Goal: Ask a question: Seek information or help from site administrators or community

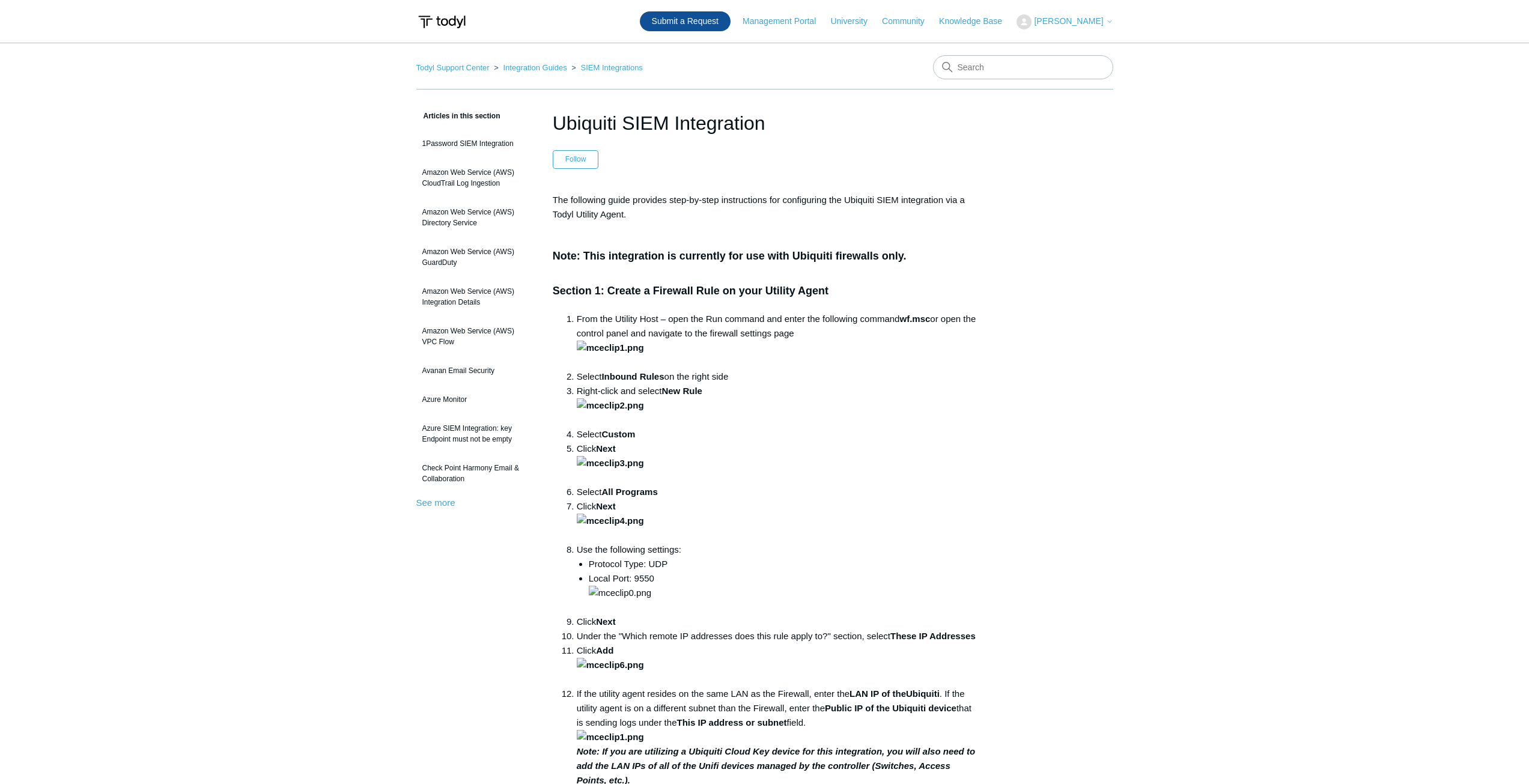
click at [730, 28] on link "Submit a Request" at bounding box center [685, 21] width 91 height 20
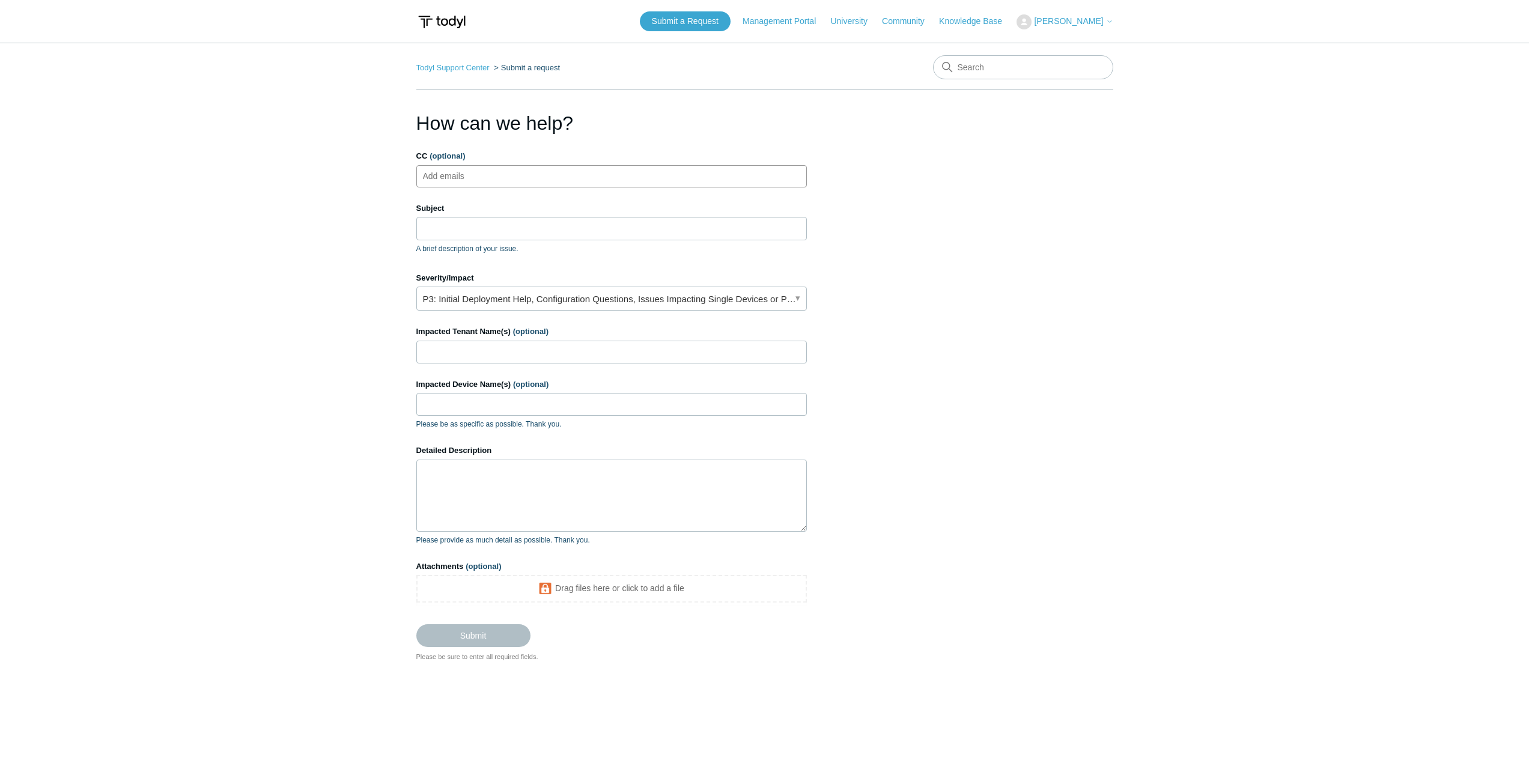
click at [434, 171] on input "CC (optional)" at bounding box center [454, 176] width 71 height 18
click at [455, 228] on input "Subject" at bounding box center [612, 228] width 391 height 23
paste input "VPN Setup"
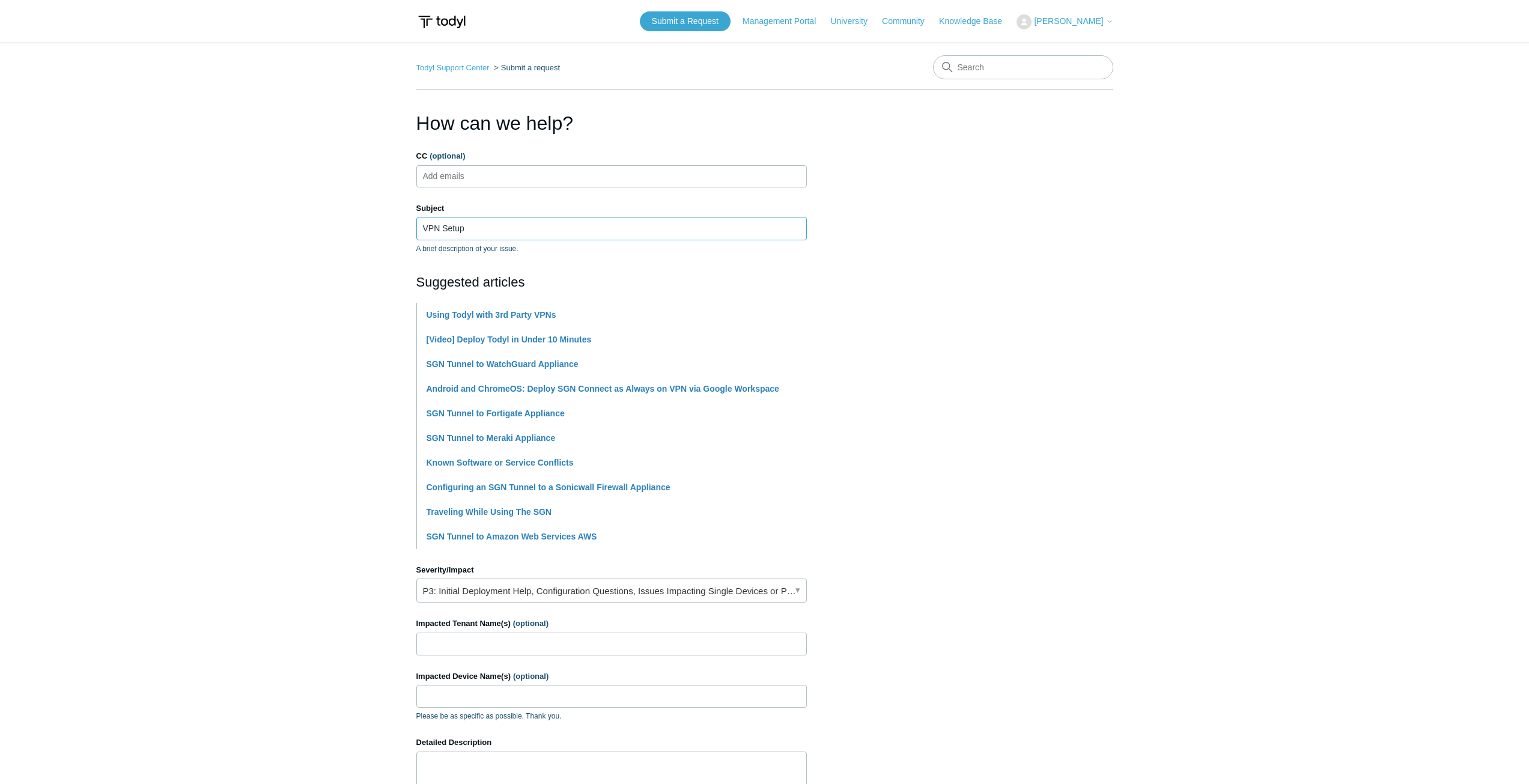
type input "VPN Setup"
click at [798, 587] on link "P3: Initial Deployment Help, Configuration Questions, Issues Impacting Single D…" at bounding box center [612, 591] width 391 height 24
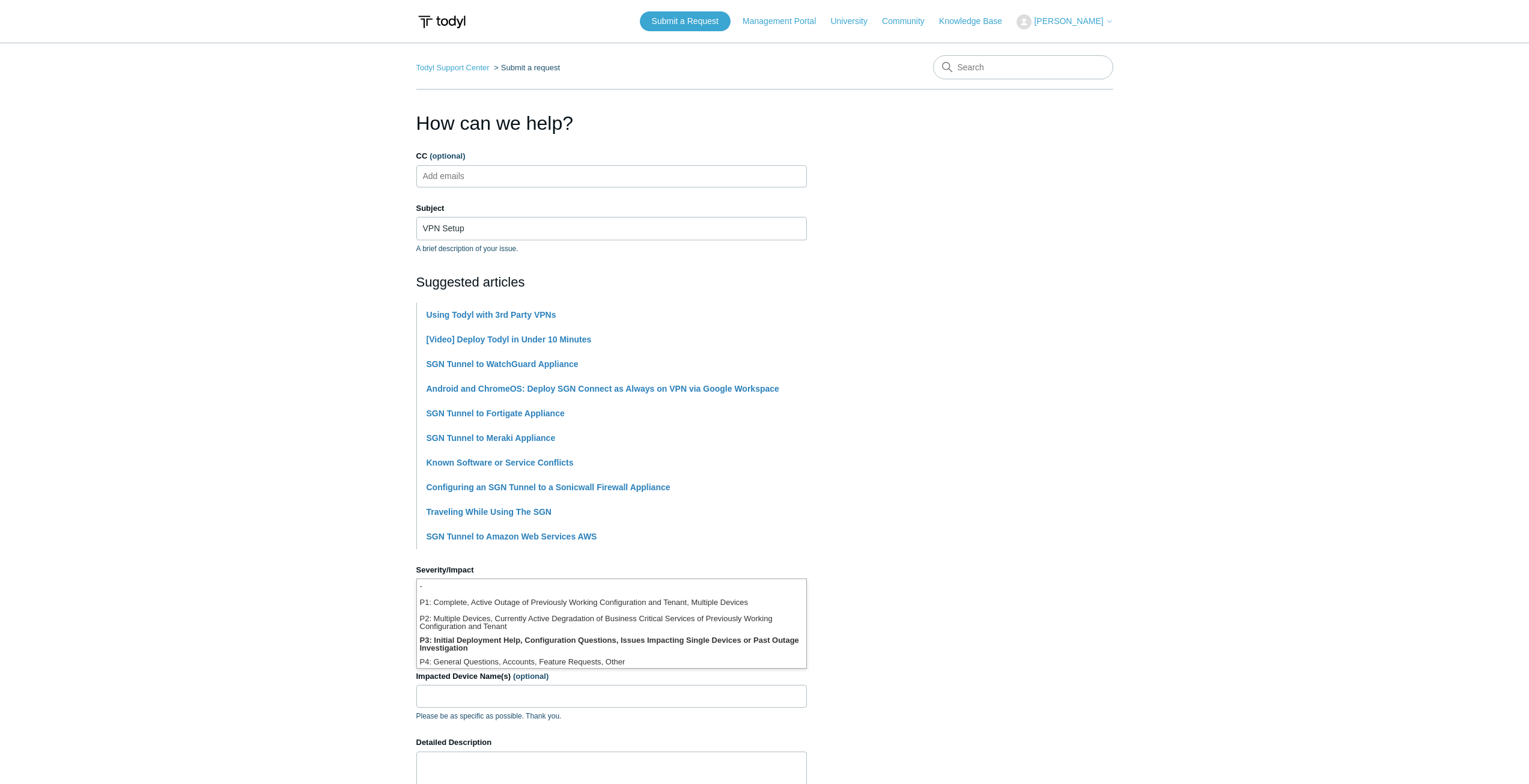
click at [1142, 546] on main "Todyl Support Center Submit a request How can we help? CC (optional) Add emails…" at bounding box center [764, 498] width 1529 height 911
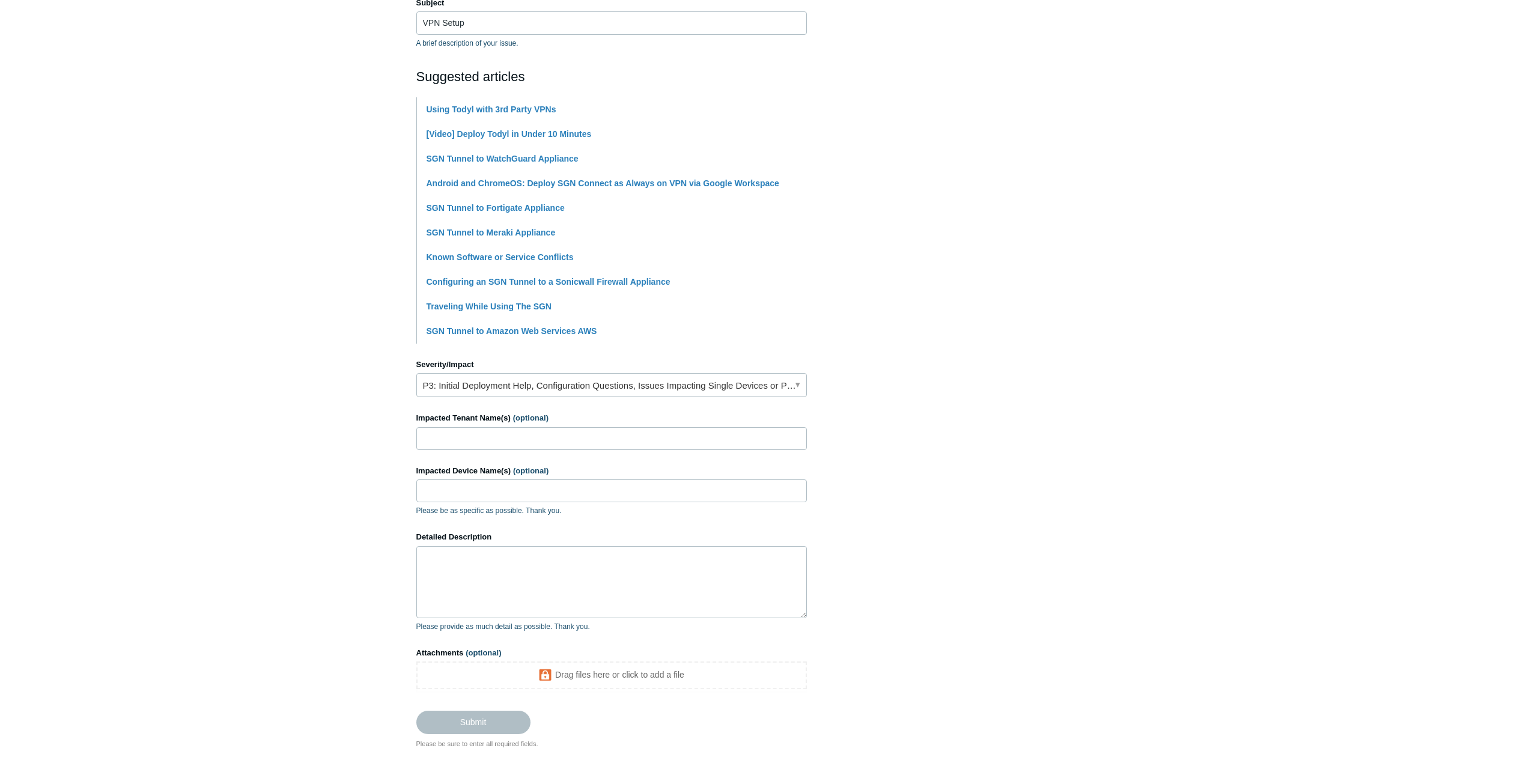
scroll to position [253, 0]
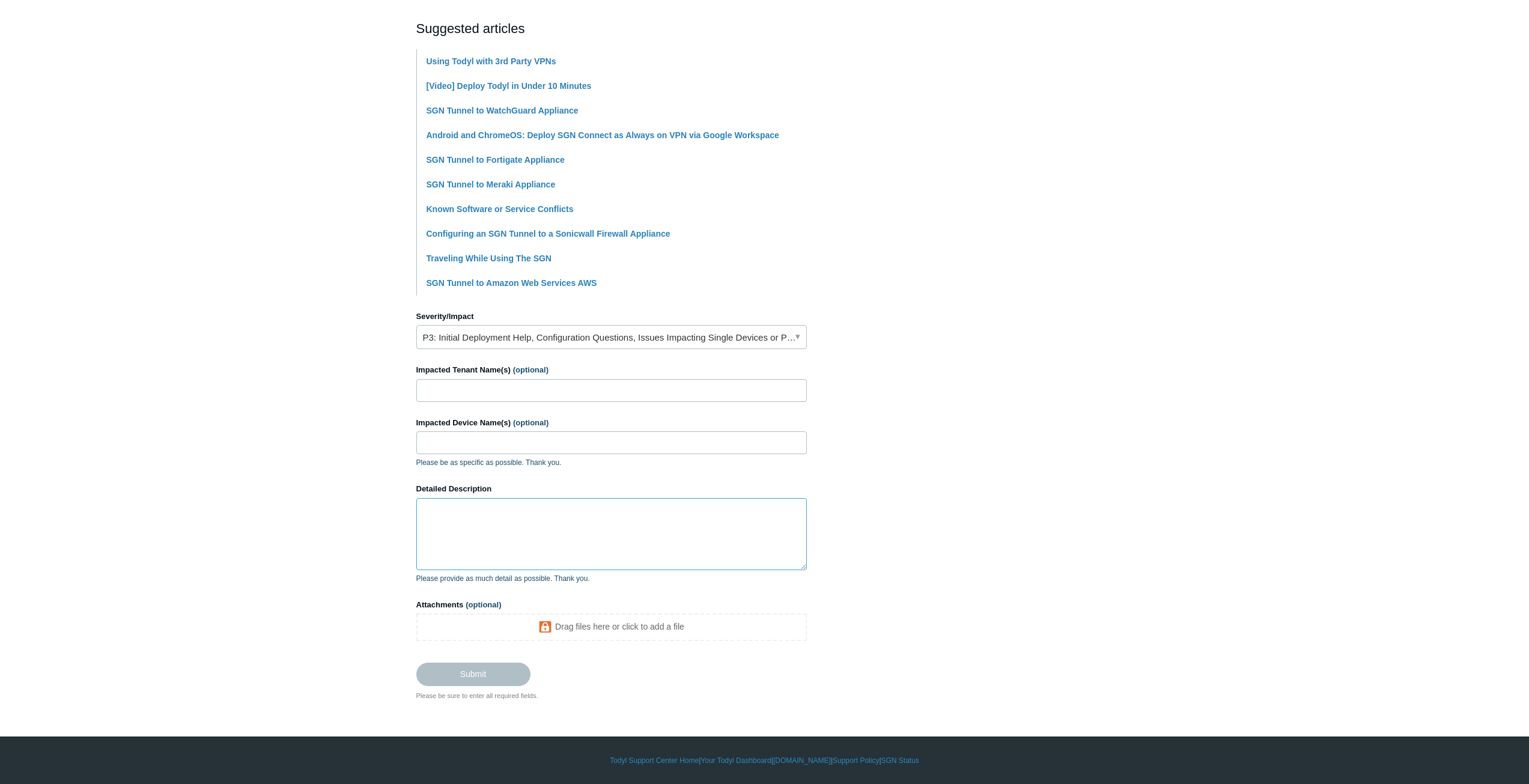
click at [496, 524] on textarea "Detailed Description" at bounding box center [612, 533] width 391 height 72
paste textarea "Is there a team i can connect with to assist me with setting a secondary OpenVP…"
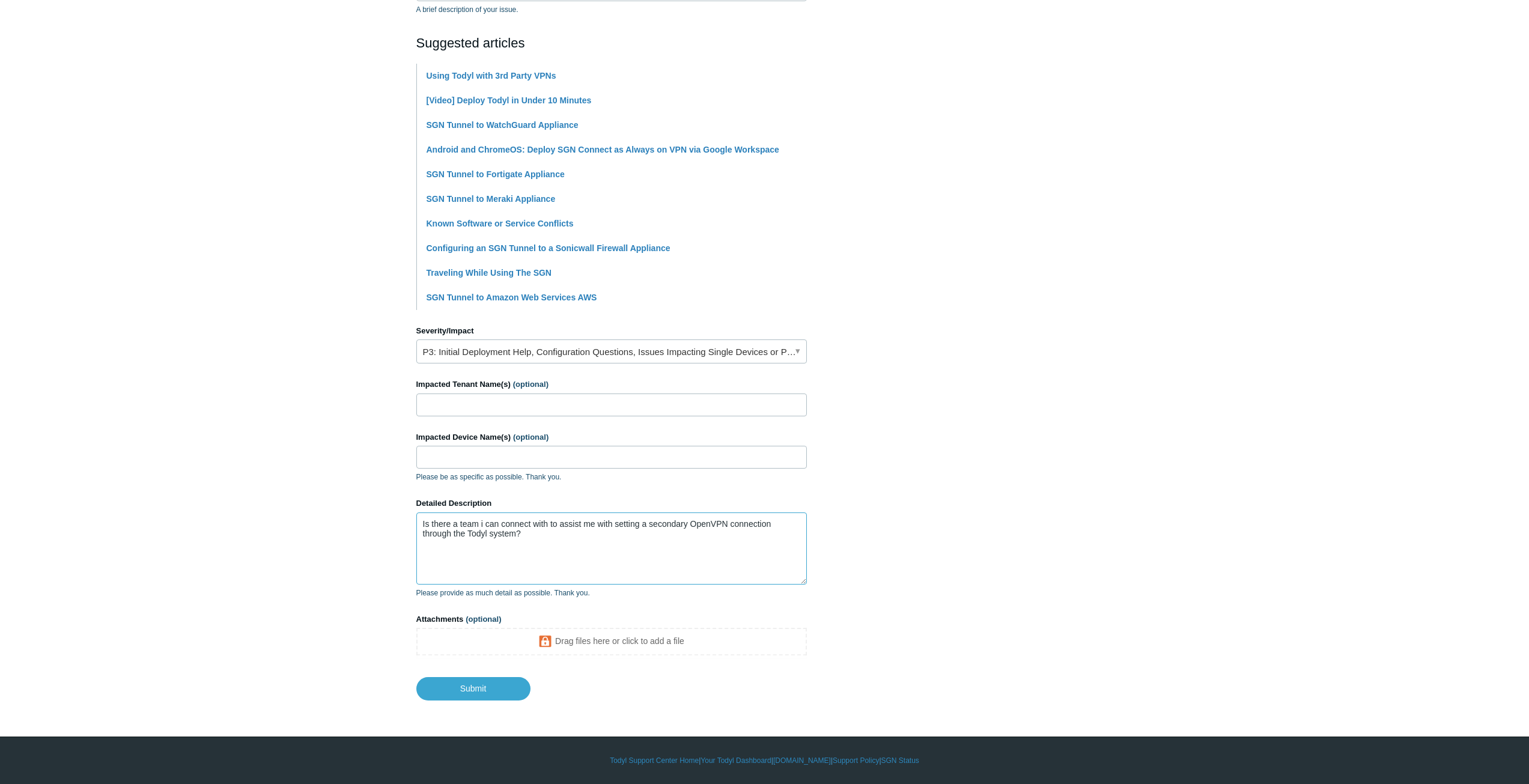
scroll to position [239, 0]
paste textarea "dev tun persist-tun persist-key cipher AES-128-CBC ncp-ciphers AES-128-GCM auth…"
click at [434, 546] on textarea "Is there a team i can connect with to assist me with setting a secondary OpenVP…" at bounding box center [612, 548] width 391 height 72
paste textarea "heres the info from the old OpenVPN config"
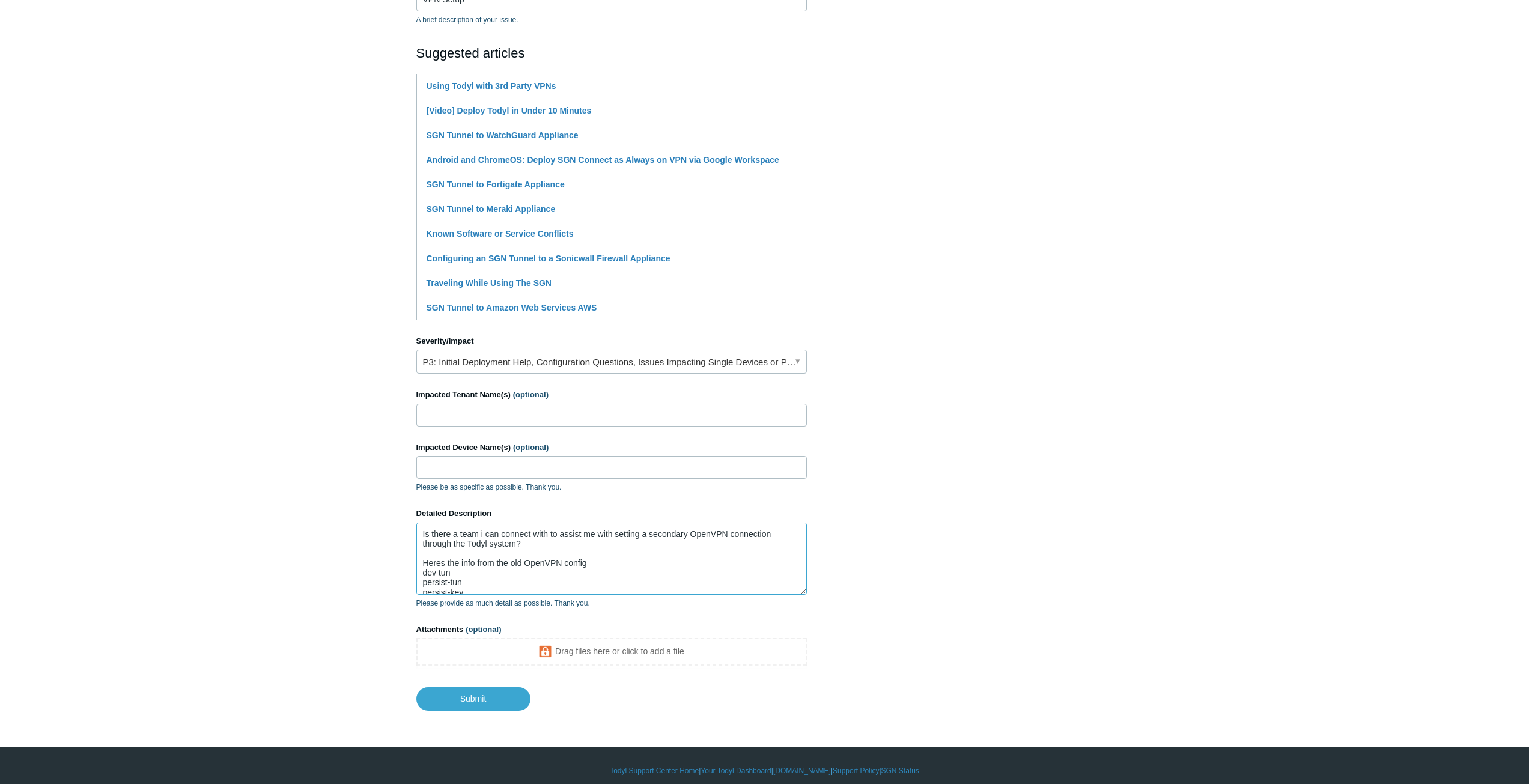
scroll to position [239, 0]
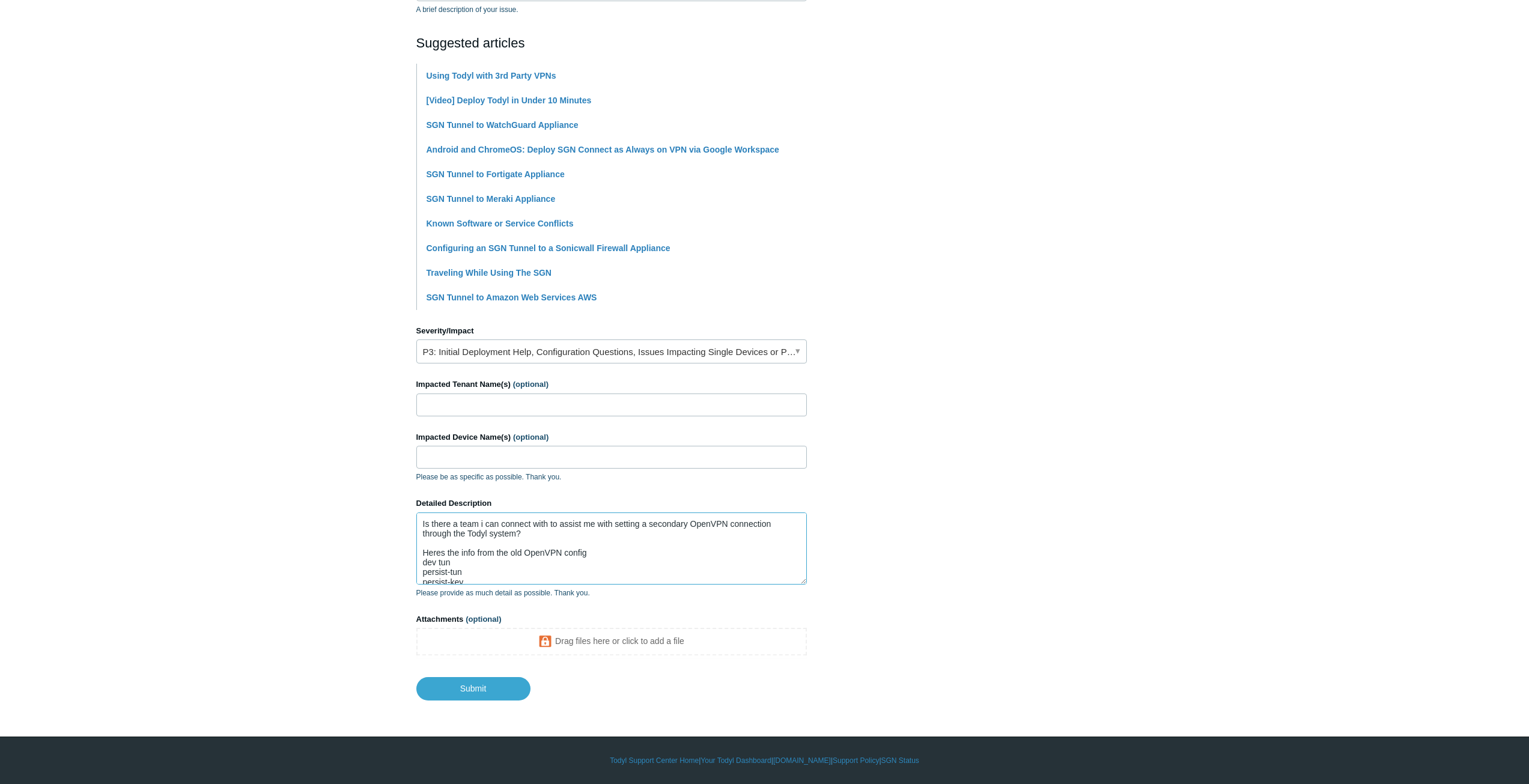
click at [482, 522] on textarea "Is there a team i can connect with to assist me with setting a secondary OpenVP…" at bounding box center [612, 548] width 391 height 72
type textarea "Is there a team I can connect with to assist me with setting a secondary OpenVP…"
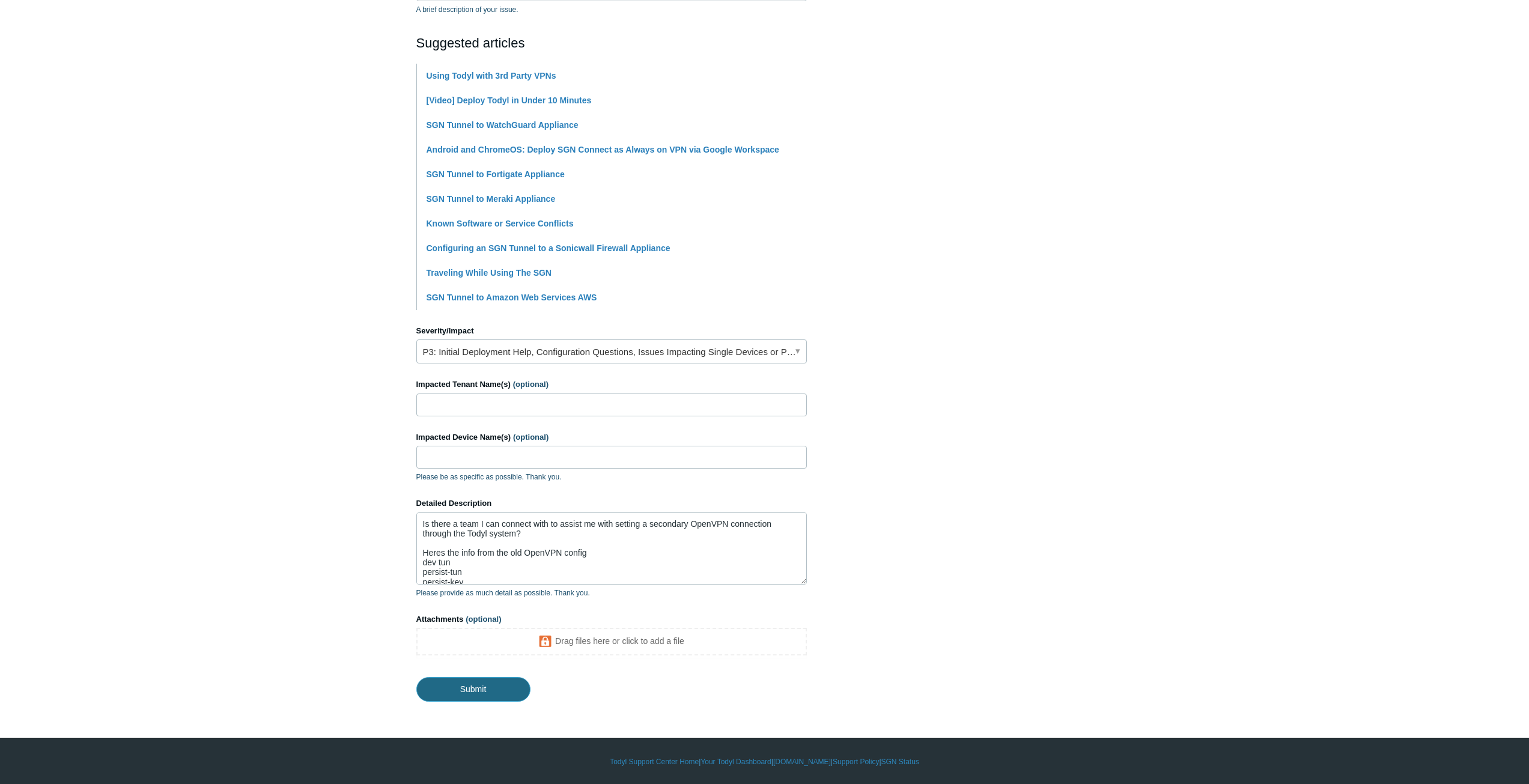
click at [490, 695] on input "Submit" at bounding box center [473, 689] width 114 height 24
